Goal: Find specific page/section: Find specific page/section

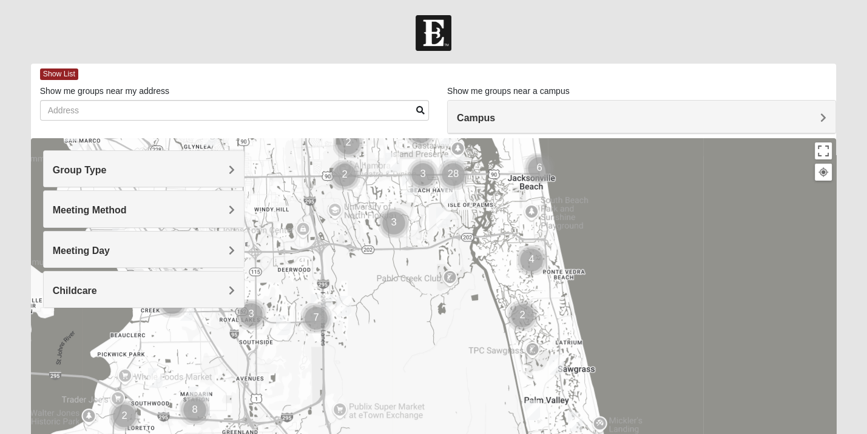
drag, startPoint x: 451, startPoint y: 352, endPoint x: 470, endPoint y: 146, distance: 206.5
click at [470, 146] on div at bounding box center [434, 380] width 806 height 485
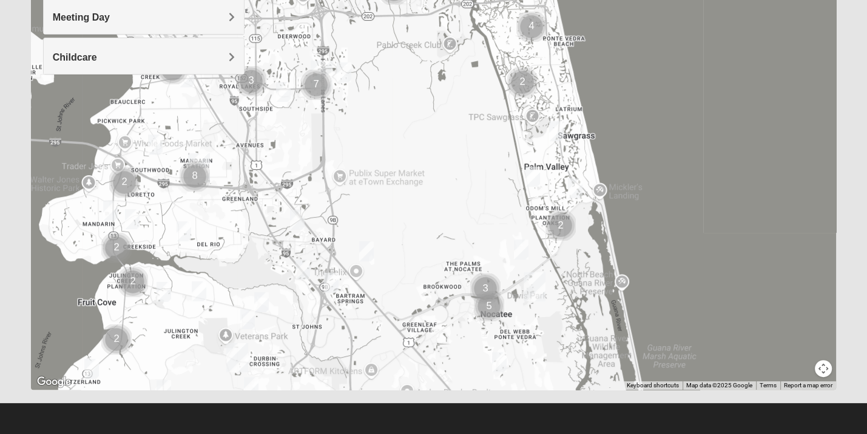
scroll to position [233, 0]
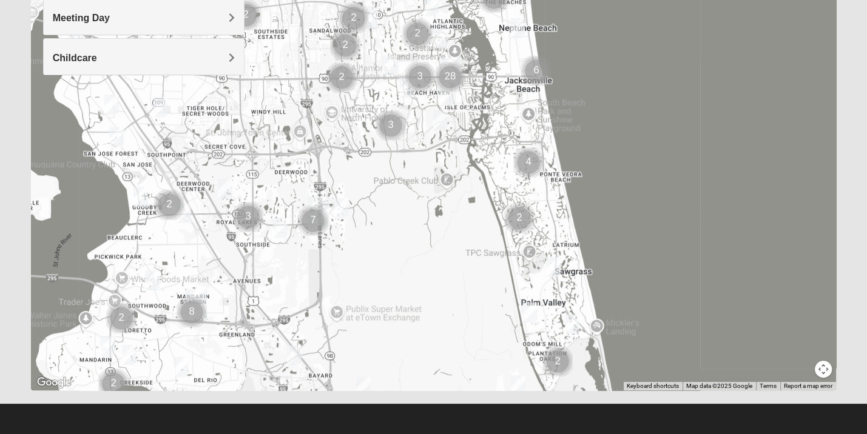
drag, startPoint x: 542, startPoint y: 144, endPoint x: 538, endPoint y: 283, distance: 139.0
click at [538, 283] on div at bounding box center [434, 147] width 806 height 485
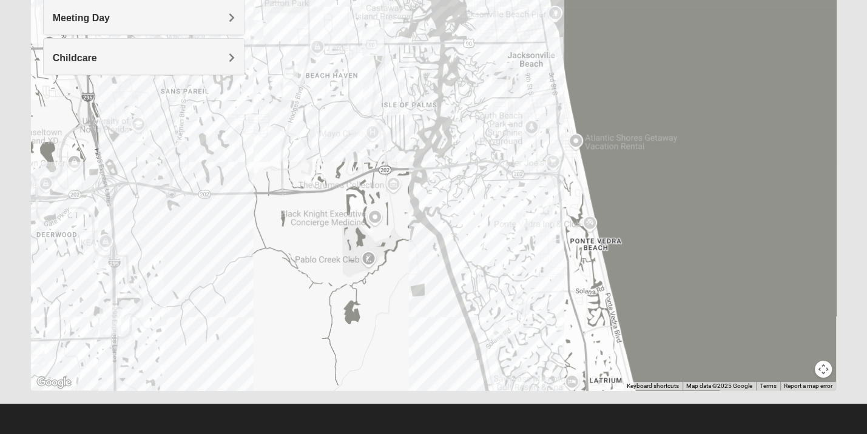
drag, startPoint x: 466, startPoint y: 191, endPoint x: 466, endPoint y: 233, distance: 41.9
click at [466, 233] on div at bounding box center [434, 147] width 806 height 485
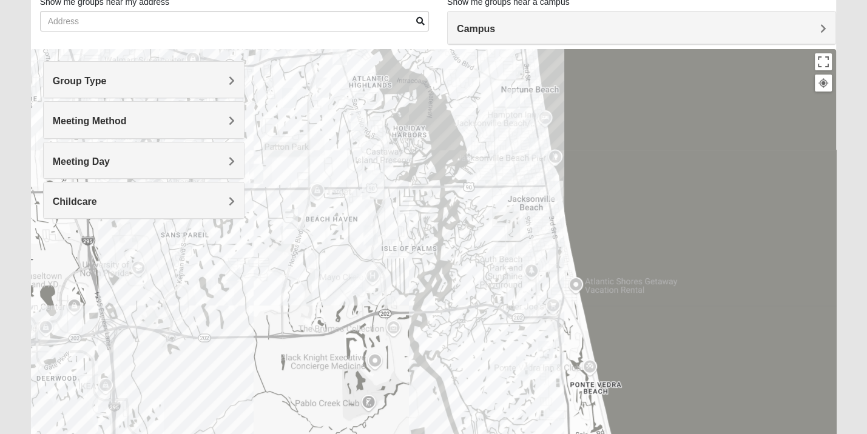
scroll to position [86, 0]
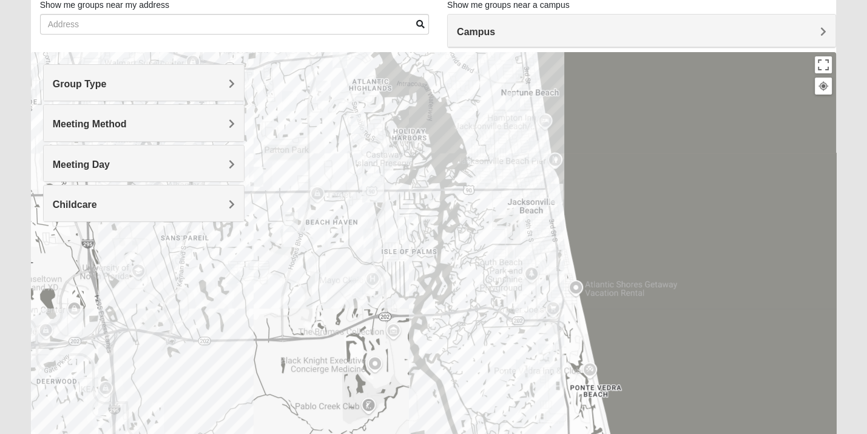
click at [132, 170] on div "Meeting Day" at bounding box center [144, 164] width 200 height 36
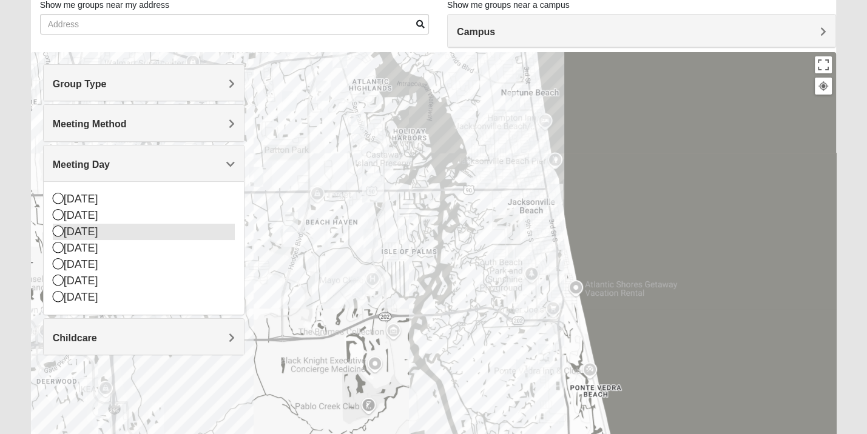
click at [78, 230] on div "[DATE]" at bounding box center [144, 232] width 182 height 16
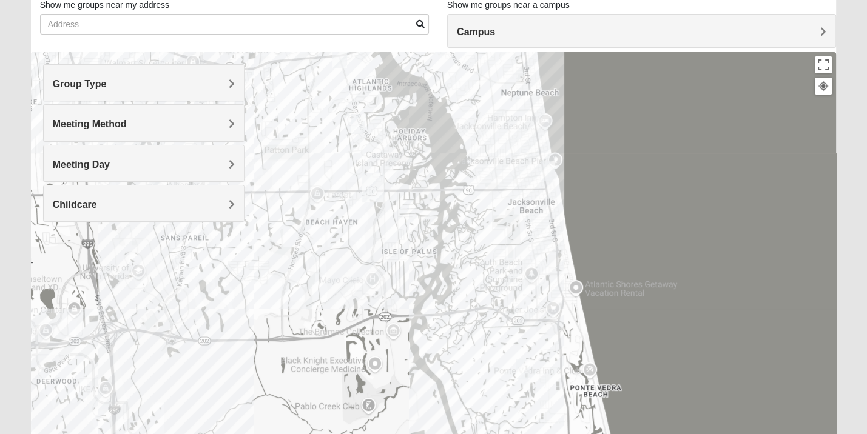
click at [124, 78] on h4 "Group Type" at bounding box center [144, 84] width 182 height 12
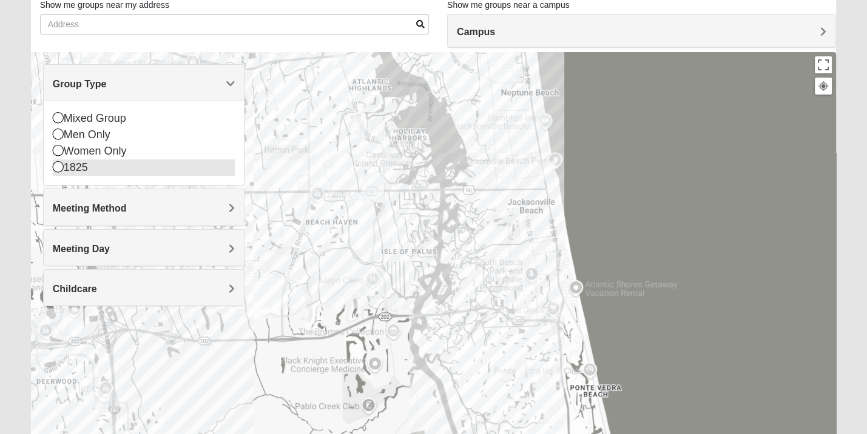
click at [79, 170] on div "1825" at bounding box center [144, 168] width 182 height 16
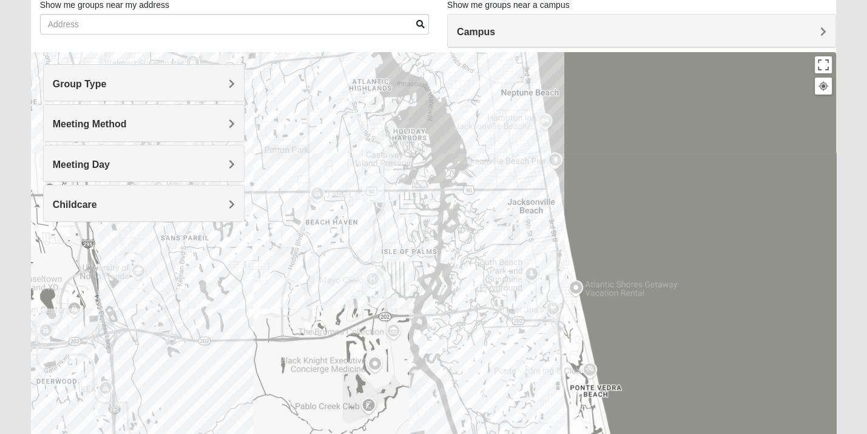
click at [526, 369] on img "1825 Mixed Gatewood/Morales 32082" at bounding box center [523, 370] width 15 height 20
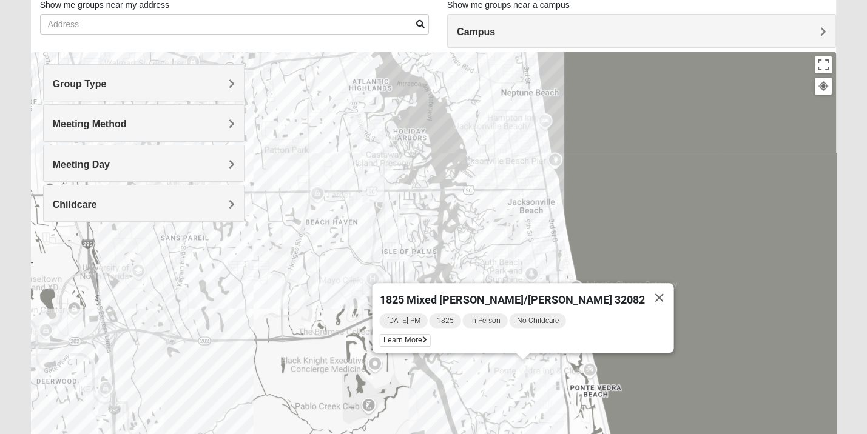
click at [510, 294] on span "1825 Mixed [PERSON_NAME]/[PERSON_NAME] 32082" at bounding box center [512, 300] width 265 height 13
click at [431, 337] on span "Learn More" at bounding box center [405, 340] width 51 height 13
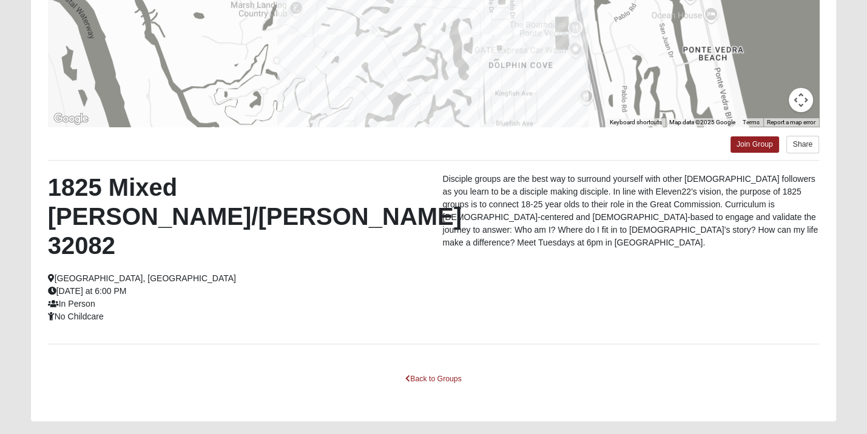
scroll to position [248, 0]
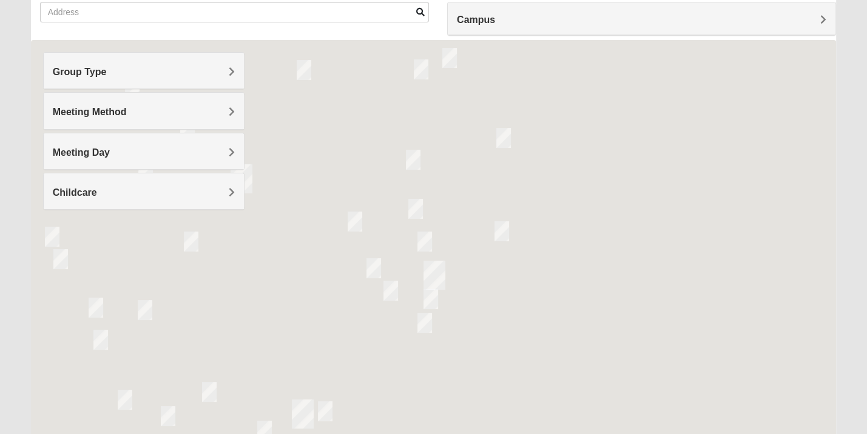
scroll to position [99, 0]
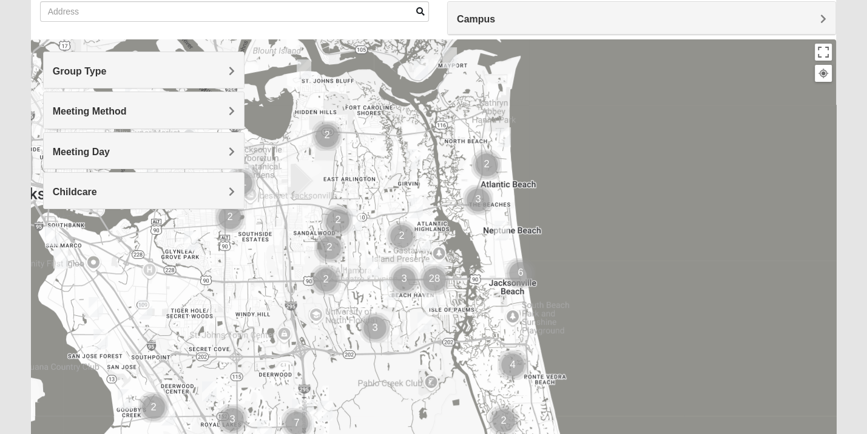
click at [160, 118] on div "Meeting Method" at bounding box center [144, 110] width 200 height 36
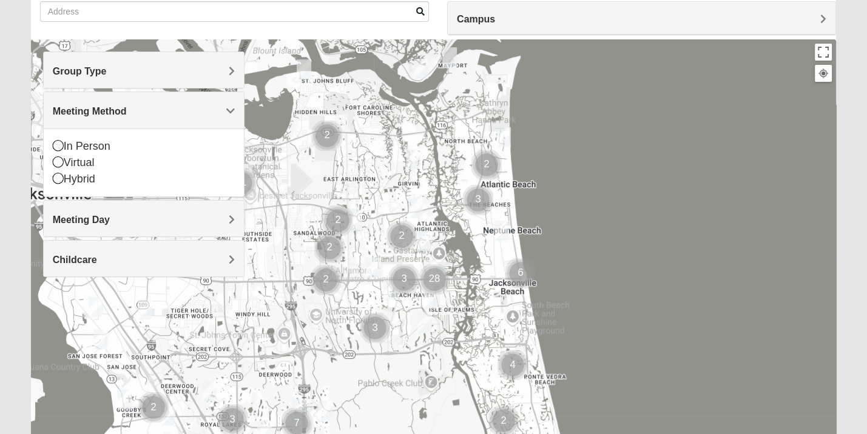
click at [141, 227] on div "Meeting Day" at bounding box center [144, 219] width 200 height 36
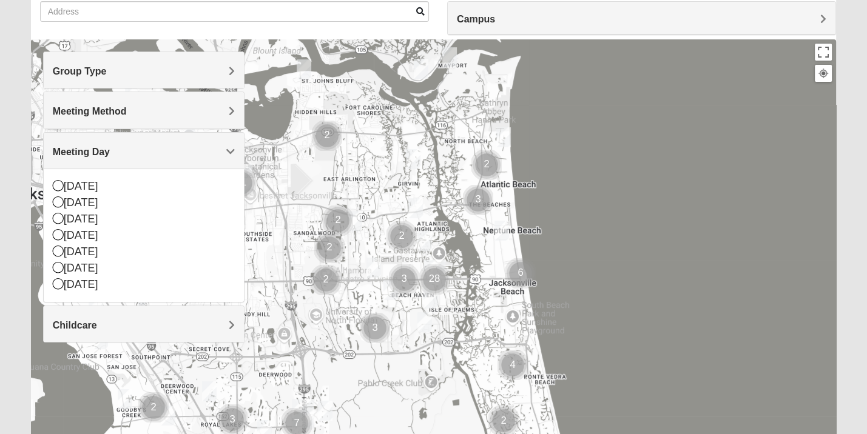
click at [136, 332] on div "Childcare" at bounding box center [144, 324] width 200 height 36
